Goal: Information Seeking & Learning: Compare options

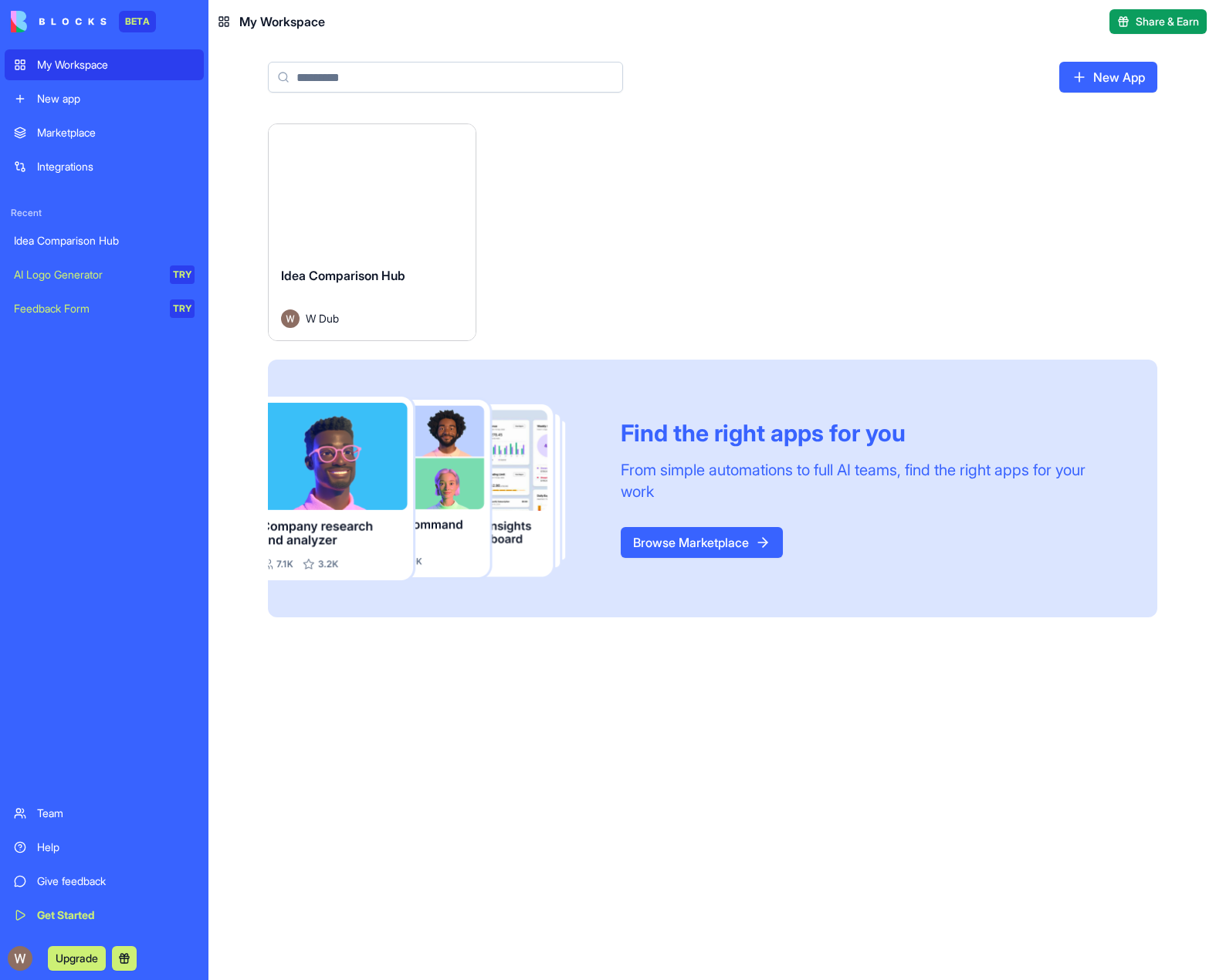
click at [388, 178] on button "Launch" at bounding box center [372, 189] width 116 height 31
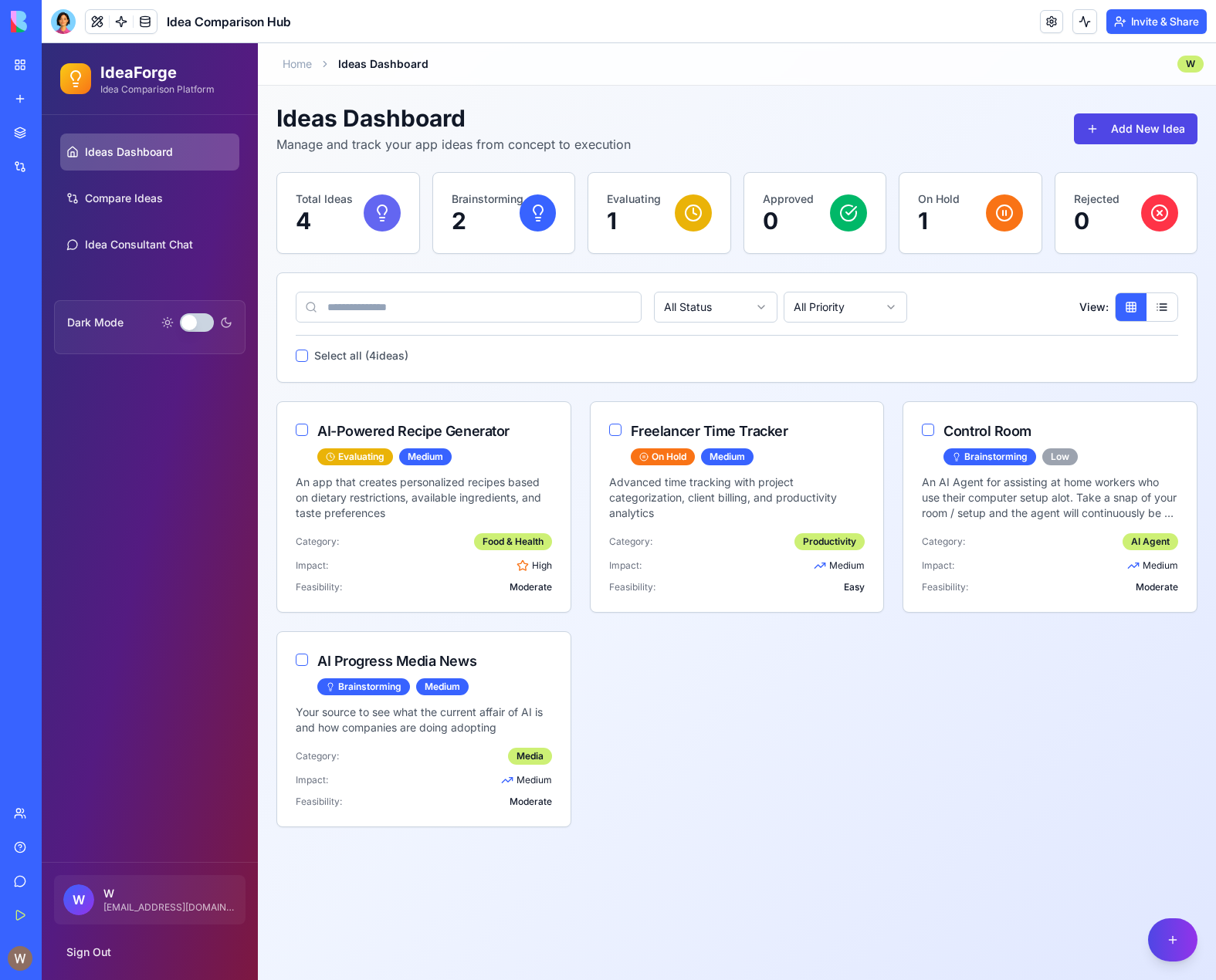
click at [21, 64] on link "My Workspace" at bounding box center [35, 65] width 61 height 31
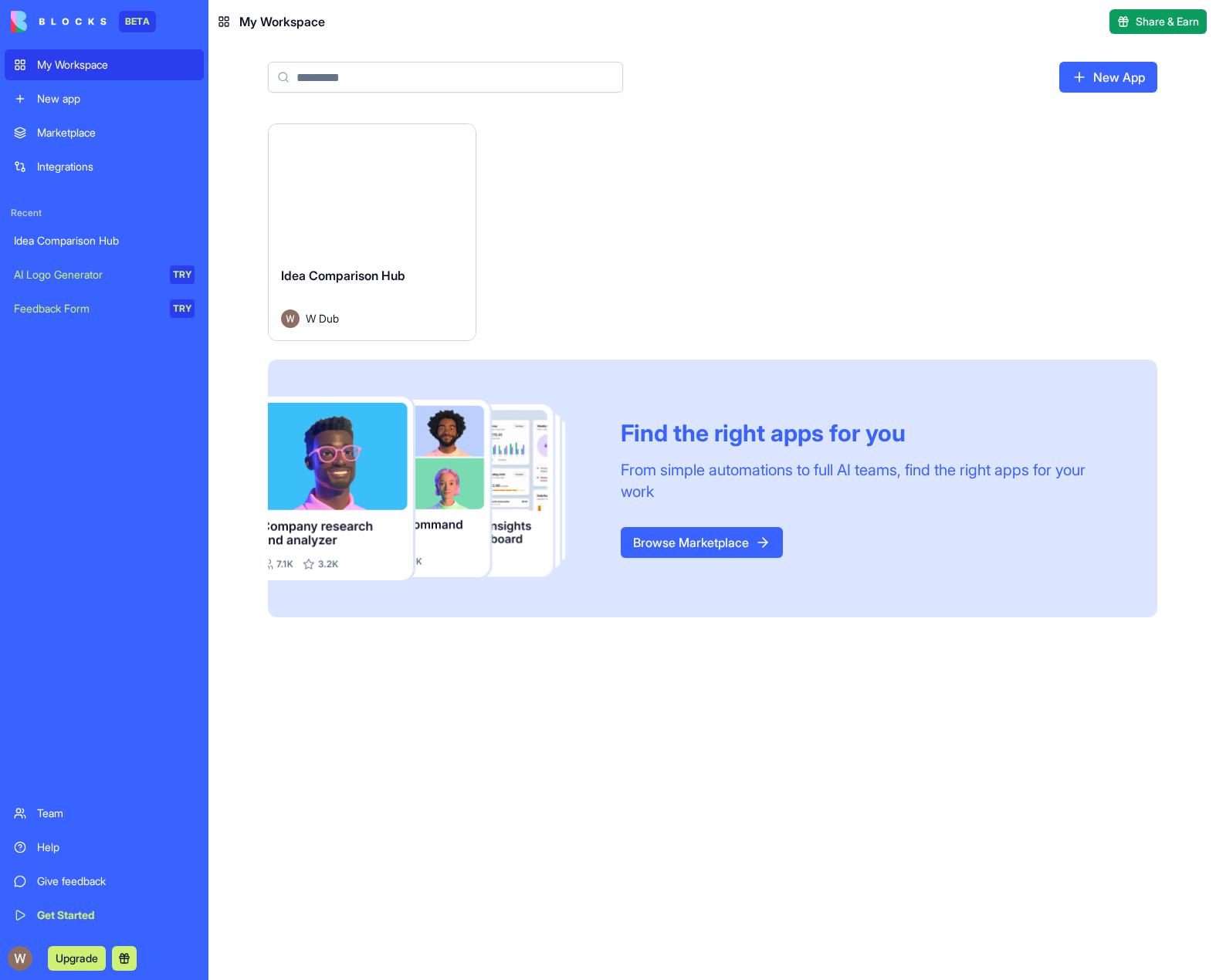
click at [353, 202] on button "Launch" at bounding box center [372, 189] width 116 height 31
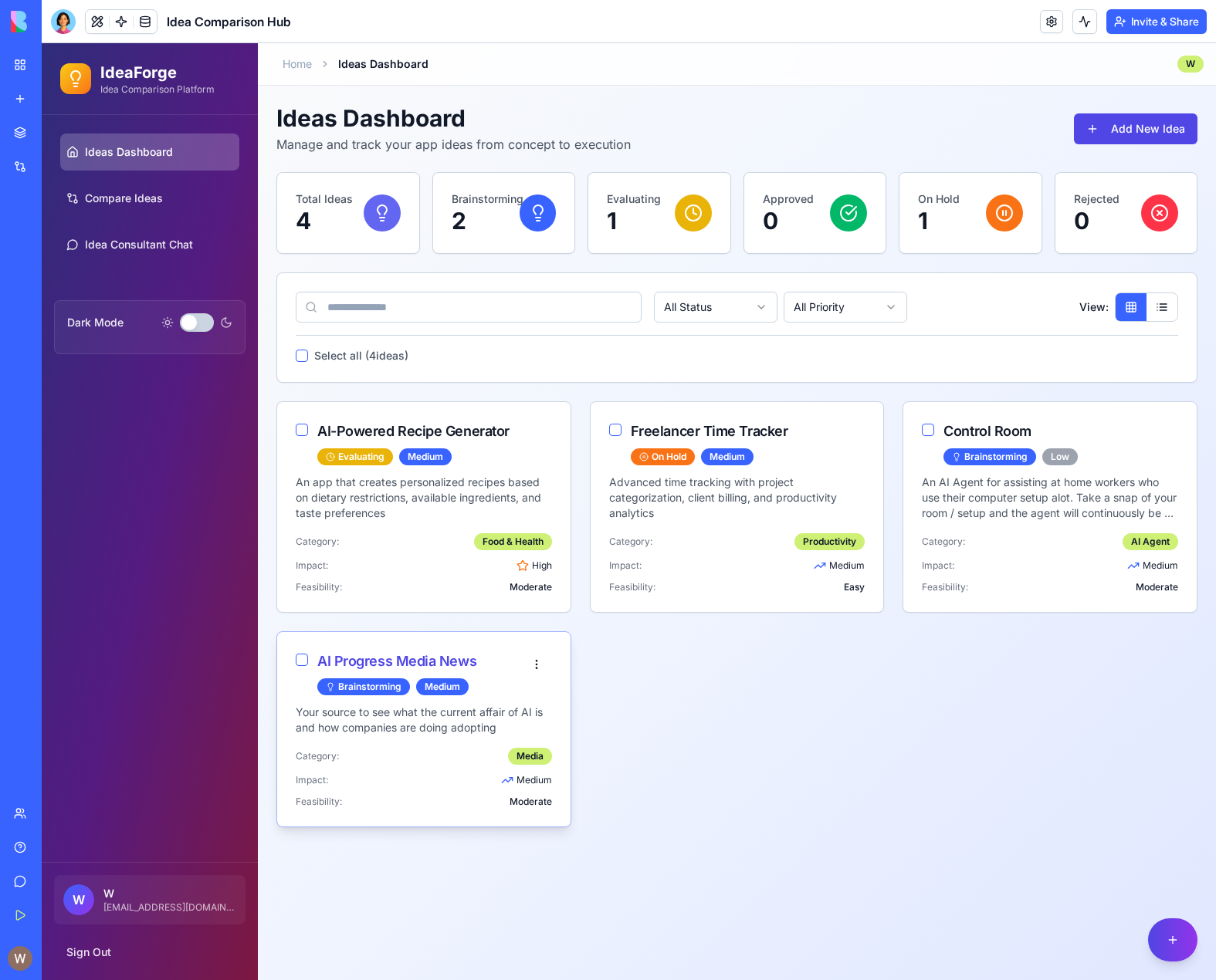
click at [431, 730] on p "Your source to see what the current affair of AI is and how companies are doing…" at bounding box center [423, 719] width 256 height 31
click at [429, 655] on div "AI Progress Media News" at bounding box center [419, 662] width 204 height 21
click at [785, 747] on div "AI-Powered Recipe Generator Evaluating Medium An app that creates personalized …" at bounding box center [737, 614] width 921 height 426
click at [859, 120] on div "Ideas Dashboard Manage and track your app ideas from concept to execution Add N…" at bounding box center [737, 129] width 921 height 50
click at [124, 209] on link "Compare Ideas" at bounding box center [149, 198] width 179 height 37
